Goal: Information Seeking & Learning: Learn about a topic

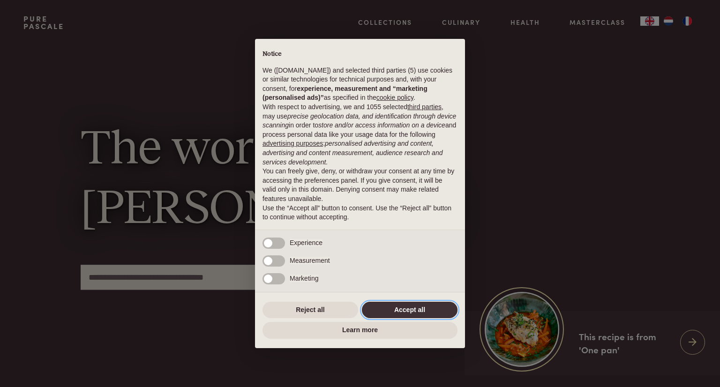
click at [391, 312] on button "Accept all" at bounding box center [410, 310] width 96 height 17
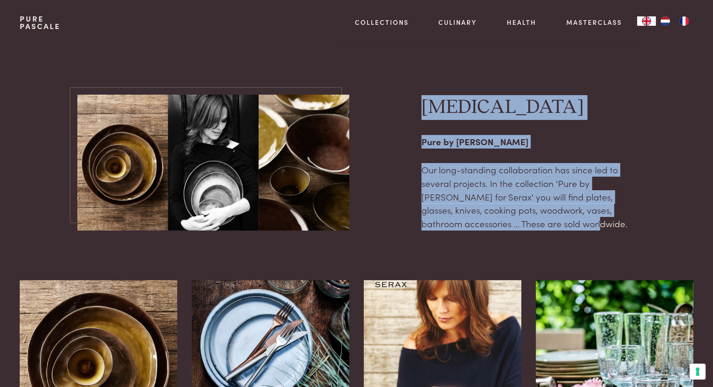
drag, startPoint x: 420, startPoint y: 109, endPoint x: 562, endPoint y: 220, distance: 180.3
click at [562, 220] on div "[MEDICAL_DATA] Pure by [PERSON_NAME] Our long-standing collaboration has since …" at bounding box center [356, 163] width 673 height 136
copy div "[MEDICAL_DATA] Pure by [PERSON_NAME] Our long-standing collaboration has since …"
